Goal: Task Accomplishment & Management: Use online tool/utility

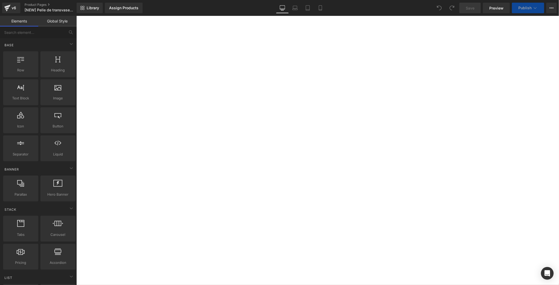
select select "48848334127430"
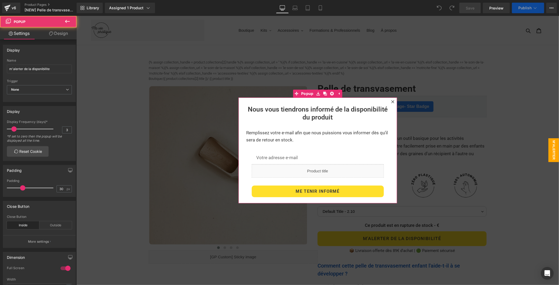
click at [391, 99] on div at bounding box center [392, 101] width 6 height 6
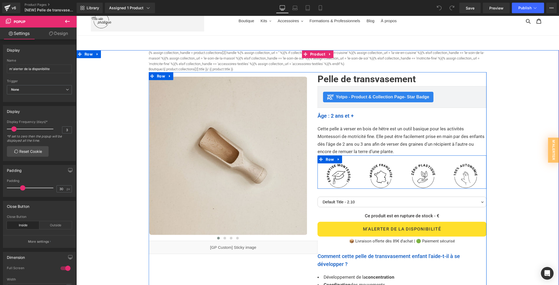
scroll to position [12, 0]
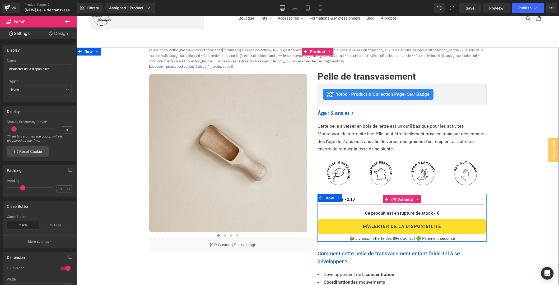
click at [406, 197] on span "(P) Variants" at bounding box center [401, 199] width 25 height 8
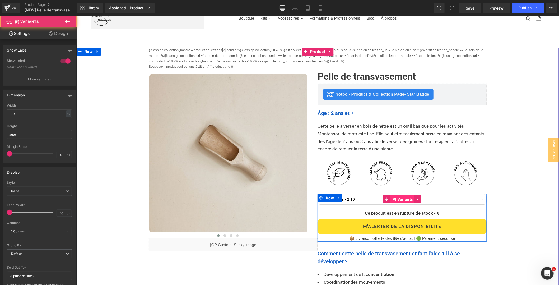
scroll to position [0, 0]
click at [417, 199] on icon at bounding box center [416, 199] width 1 height 2
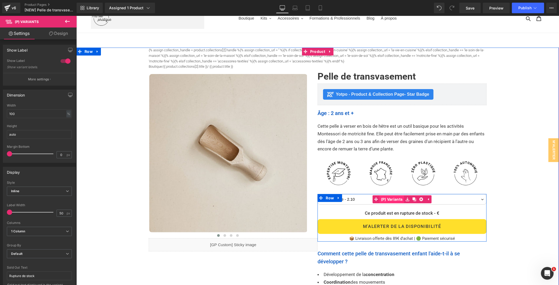
click at [400, 198] on span "(P) Variants" at bounding box center [391, 199] width 25 height 8
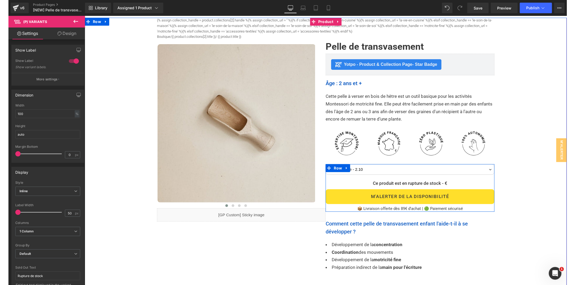
scroll to position [42, 0]
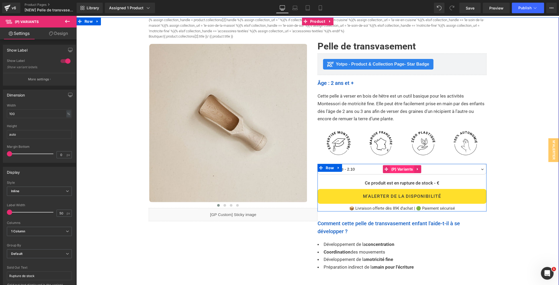
click at [402, 170] on span "(P) Variants" at bounding box center [401, 169] width 25 height 8
click at [418, 169] on icon at bounding box center [418, 169] width 4 height 4
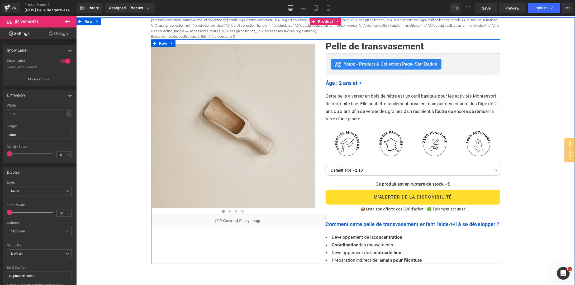
click at [375, 170] on select "Choisissez une couleur Default Title - 2.10" at bounding box center [413, 170] width 175 height 11
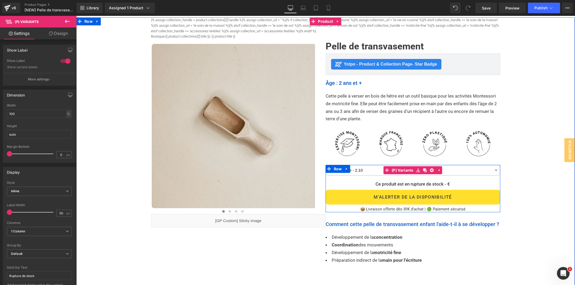
select select "48848334127430"
click at [326, 165] on select "Choisissez une couleur Default Title - 2.10" at bounding box center [413, 170] width 175 height 11
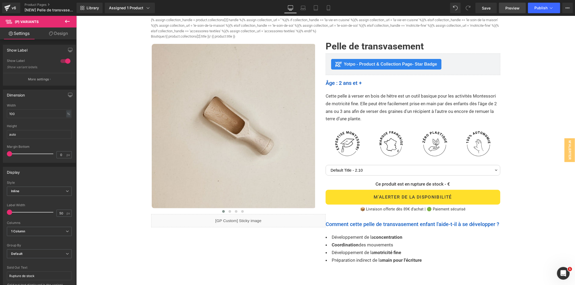
click at [515, 7] on span "Preview" at bounding box center [513, 8] width 14 height 6
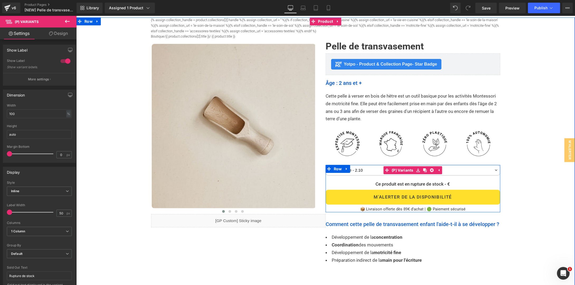
click at [381, 169] on select "Choisissez une couleur Default Title - 2.10" at bounding box center [413, 170] width 175 height 11
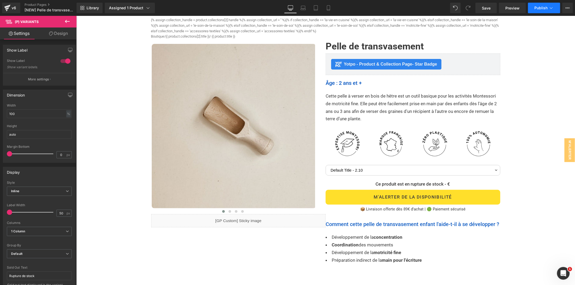
click at [537, 7] on span "Publish" at bounding box center [541, 8] width 13 height 4
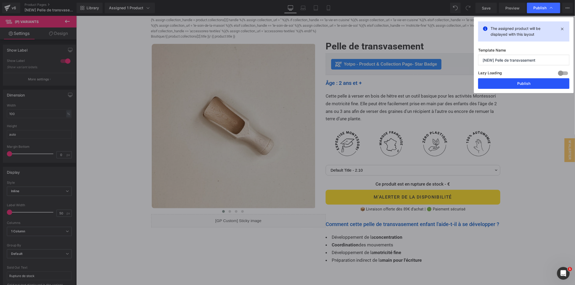
click at [521, 84] on button "Publish" at bounding box center [523, 83] width 91 height 11
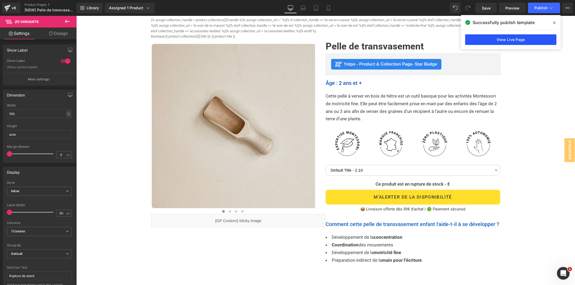
click at [506, 43] on link "View Live Page" at bounding box center [511, 39] width 91 height 11
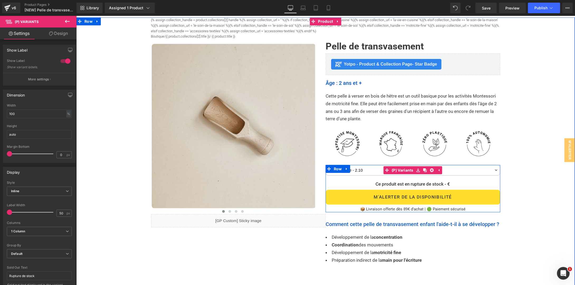
click at [366, 169] on select "Choisissez une couleur Default Title - 2.10" at bounding box center [413, 170] width 175 height 11
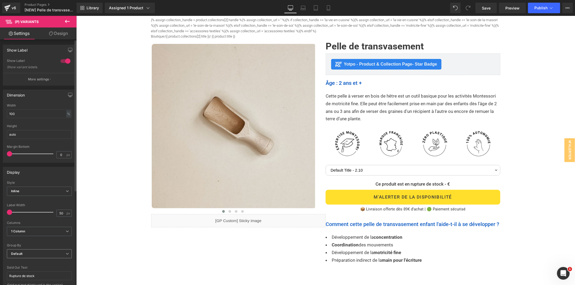
click at [38, 252] on span "Default" at bounding box center [39, 253] width 65 height 9
click at [38, 252] on span "Default" at bounding box center [38, 253] width 63 height 9
click at [68, 19] on icon at bounding box center [67, 21] width 6 height 6
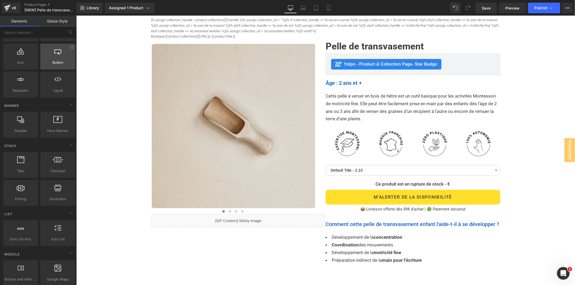
scroll to position [66, 0]
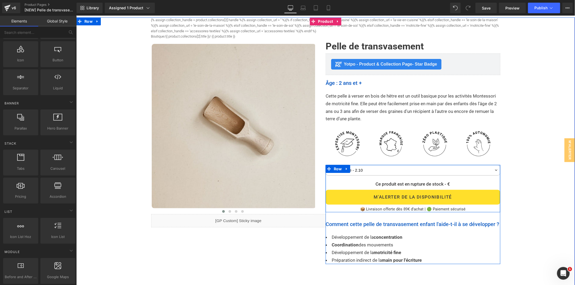
click at [370, 170] on select "Choisissez une couleur Default Title - 2.10" at bounding box center [413, 170] width 175 height 11
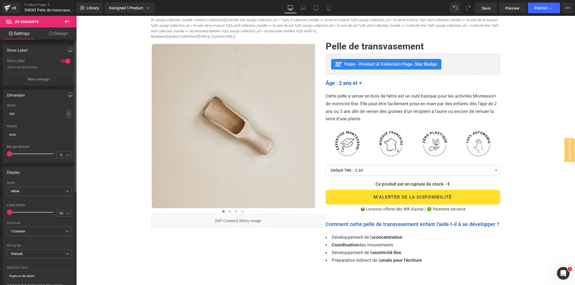
click at [64, 62] on div at bounding box center [65, 61] width 13 height 8
click at [64, 61] on div at bounding box center [65, 61] width 13 height 8
click at [58, 78] on button "More settings" at bounding box center [39, 79] width 72 height 12
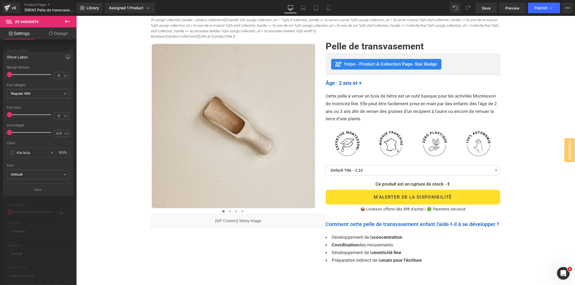
click at [72, 19] on button at bounding box center [67, 22] width 18 height 12
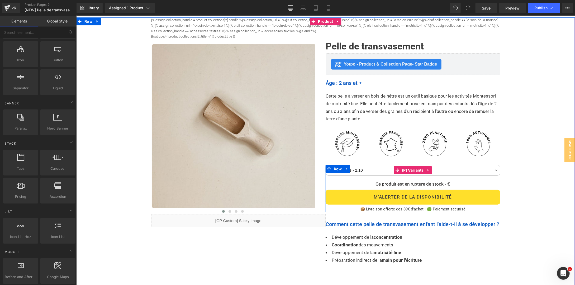
click at [359, 169] on select "Choisissez une couleur Default Title - 2.10" at bounding box center [413, 170] width 175 height 11
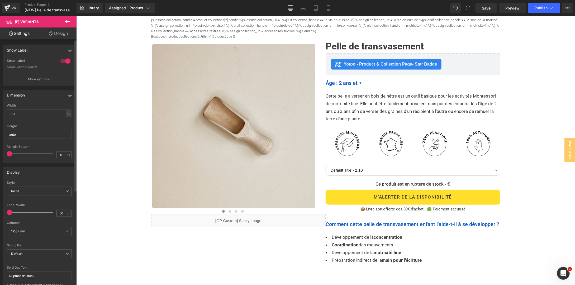
click at [65, 62] on div at bounding box center [65, 61] width 13 height 8
click at [491, 8] on span "Save" at bounding box center [486, 8] width 9 height 6
click at [513, 10] on span "Preview" at bounding box center [513, 8] width 14 height 6
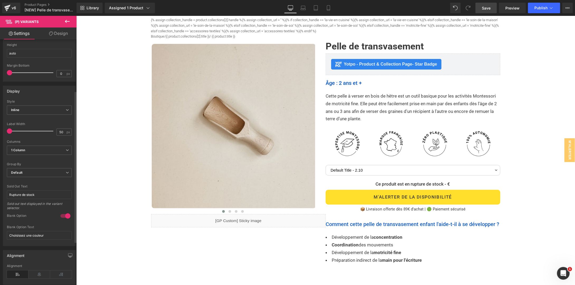
scroll to position [82, 0]
drag, startPoint x: 52, startPoint y: 230, endPoint x: 48, endPoint y: 232, distance: 4.6
click at [48, 232] on input "Choisissez une couleur" at bounding box center [39, 233] width 65 height 9
click at [41, 232] on input "Choisissez une couleur" at bounding box center [39, 233] width 65 height 9
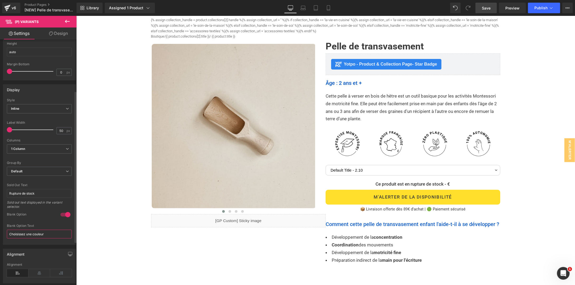
click at [41, 232] on input "Choisissez une couleur" at bounding box center [39, 233] width 65 height 9
type input "Choisissez une taille"
click at [489, 10] on span "Save" at bounding box center [486, 8] width 9 height 6
click at [519, 7] on span "Preview" at bounding box center [513, 8] width 14 height 6
click at [532, 11] on button "Publish" at bounding box center [544, 8] width 32 height 11
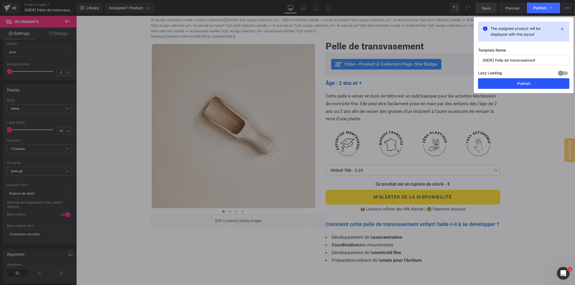
drag, startPoint x: 532, startPoint y: 87, endPoint x: 458, endPoint y: 67, distance: 76.4
click at [532, 87] on button "Publish" at bounding box center [523, 83] width 91 height 11
